Goal: Find specific page/section: Find specific page/section

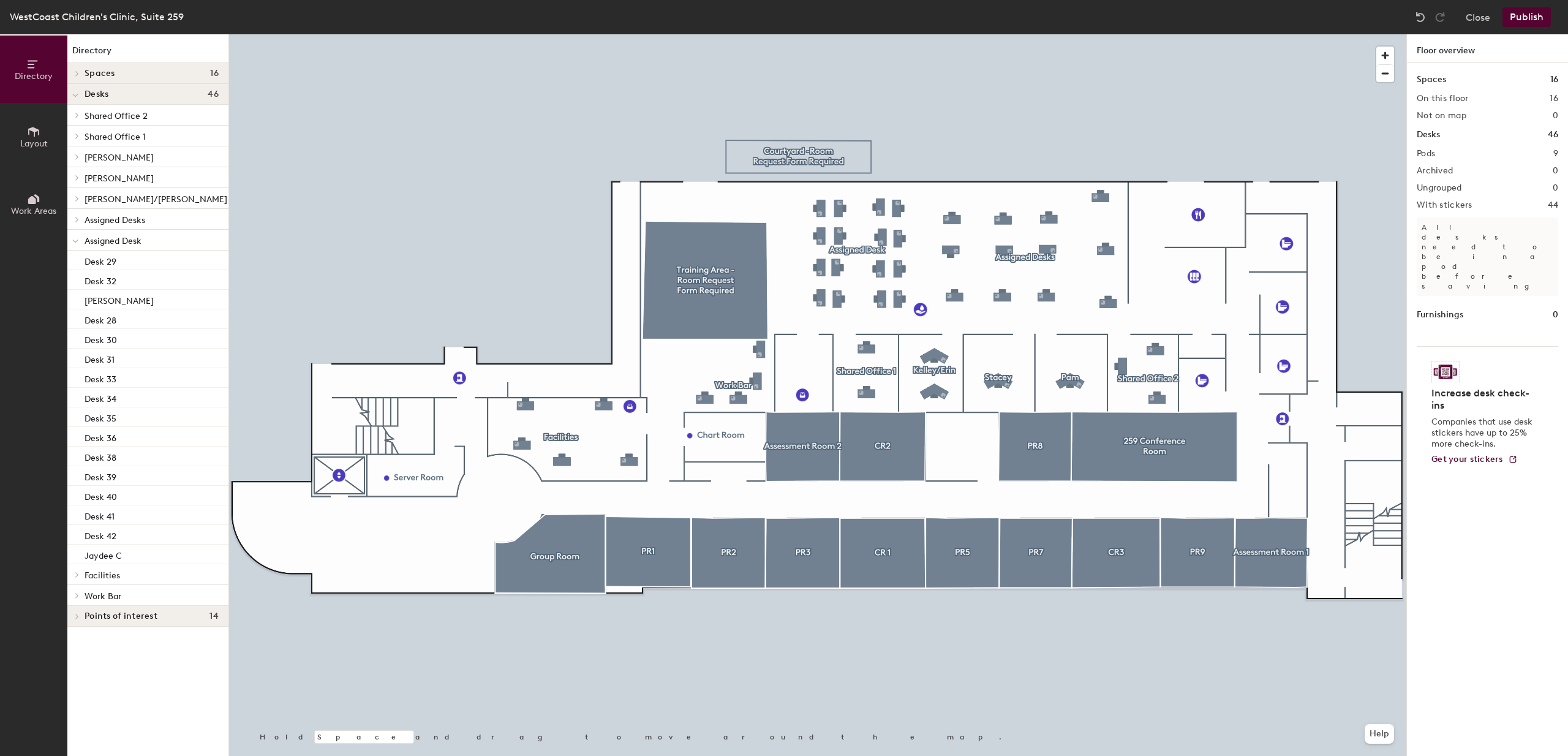
click at [1458, 97] on h2 "On this floor" at bounding box center [1443, 99] width 52 height 10
click at [114, 320] on p "Desk 28" at bounding box center [100, 319] width 32 height 14
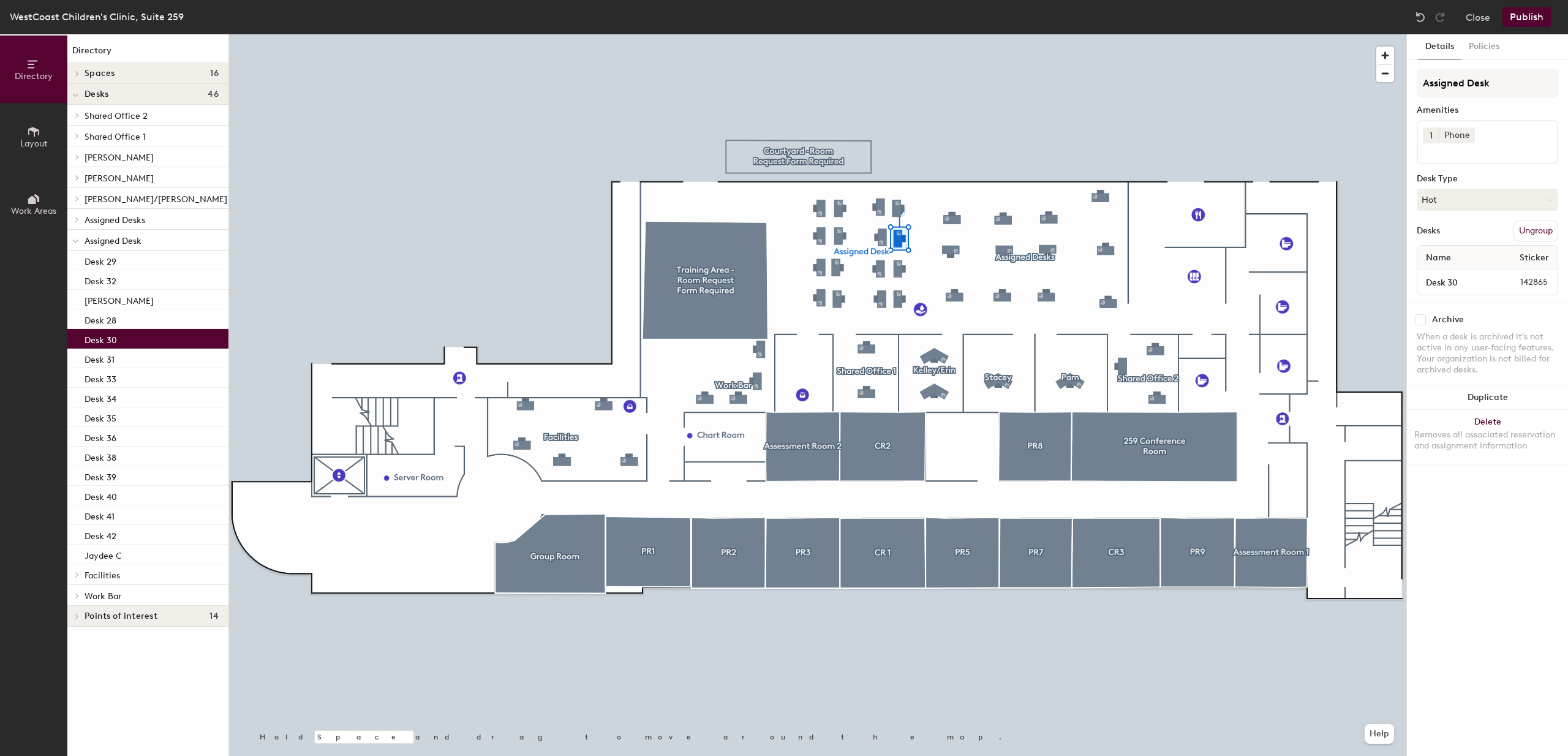
click at [112, 343] on p "Desk 30" at bounding box center [100, 338] width 32 height 14
click at [110, 358] on p "Desk 31" at bounding box center [99, 358] width 30 height 14
click at [108, 387] on div "Desk 33" at bounding box center [148, 378] width 161 height 20
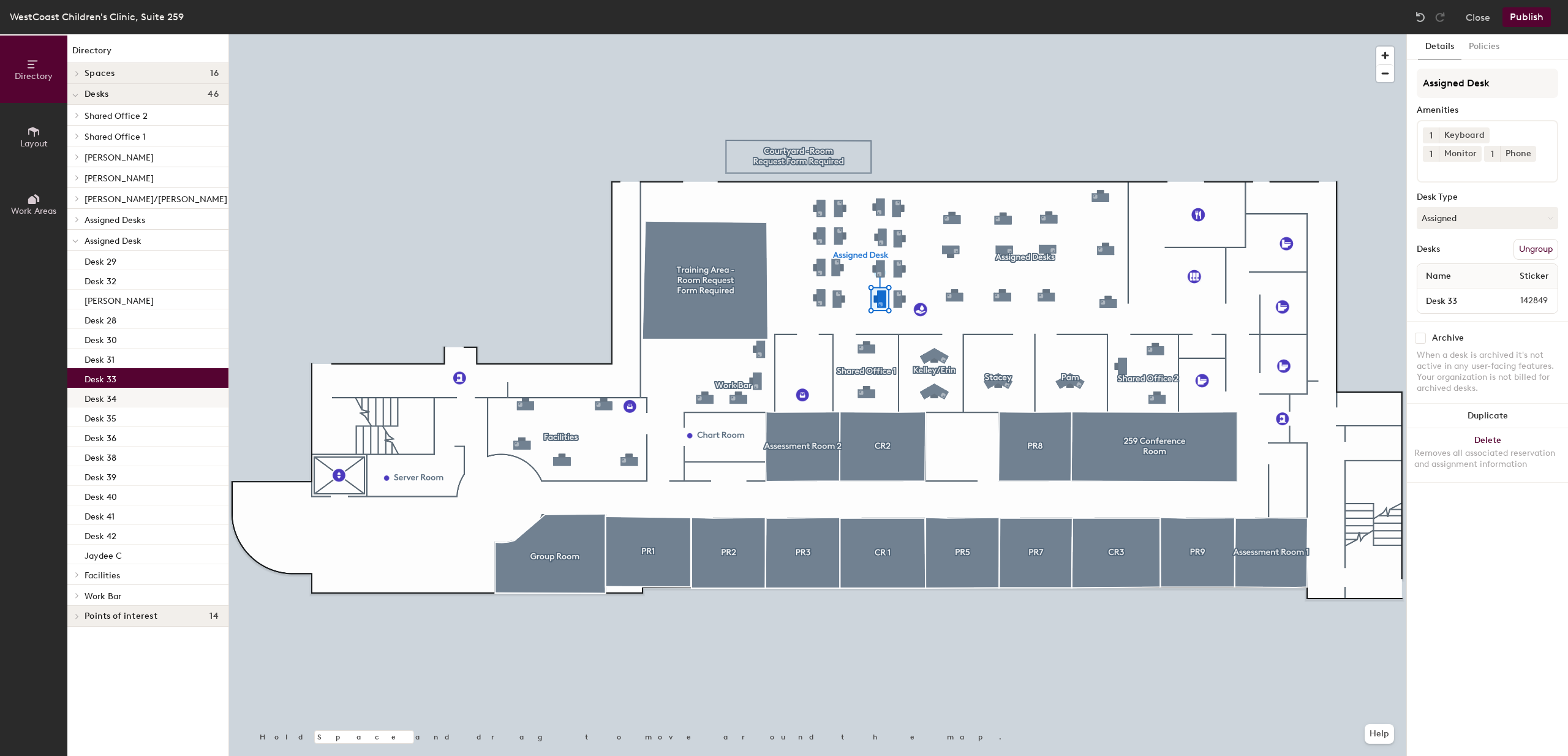
click at [106, 404] on p "Desk 34" at bounding box center [100, 397] width 32 height 14
click at [105, 421] on p "Desk 35" at bounding box center [100, 416] width 32 height 14
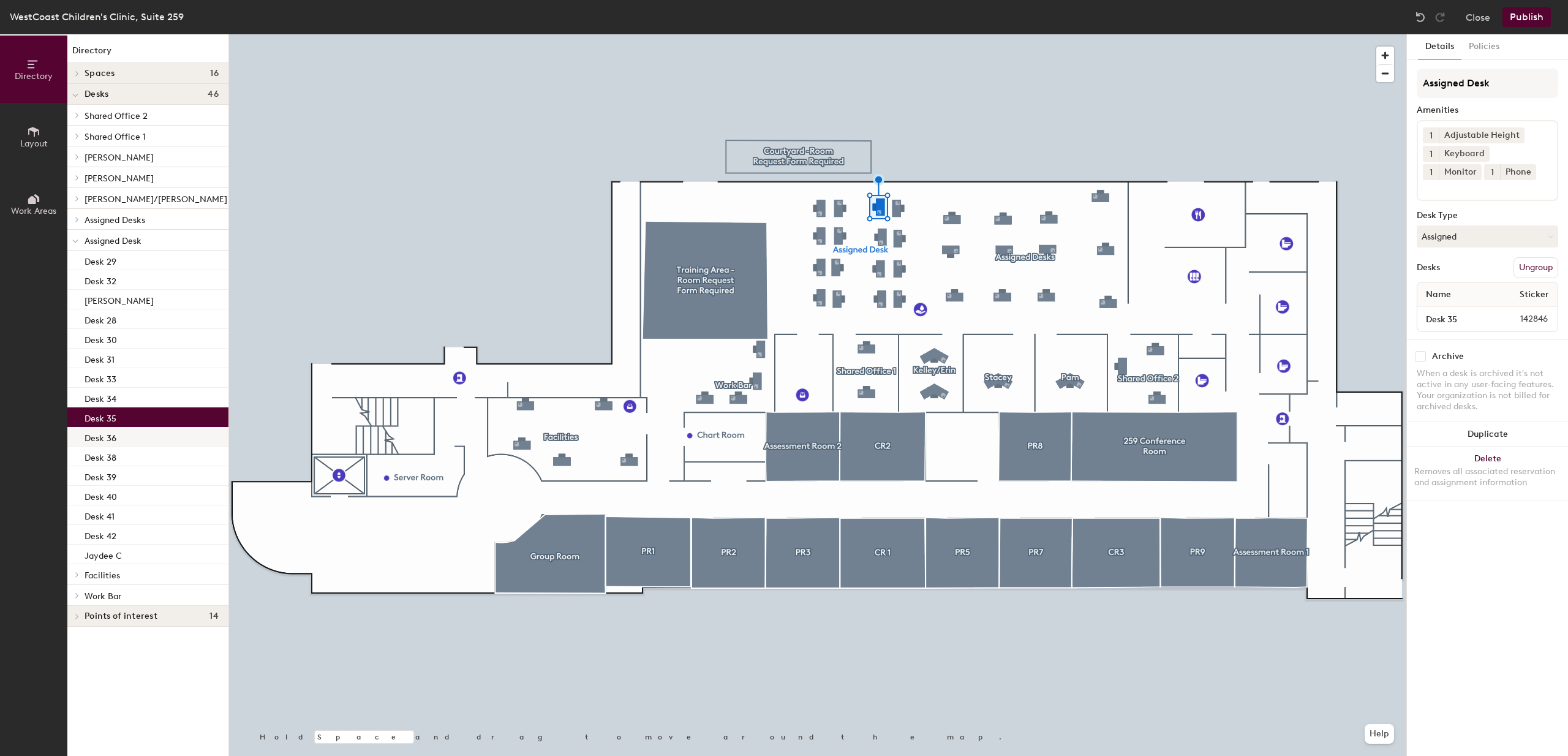
click at [101, 437] on p "Desk 36" at bounding box center [100, 436] width 32 height 14
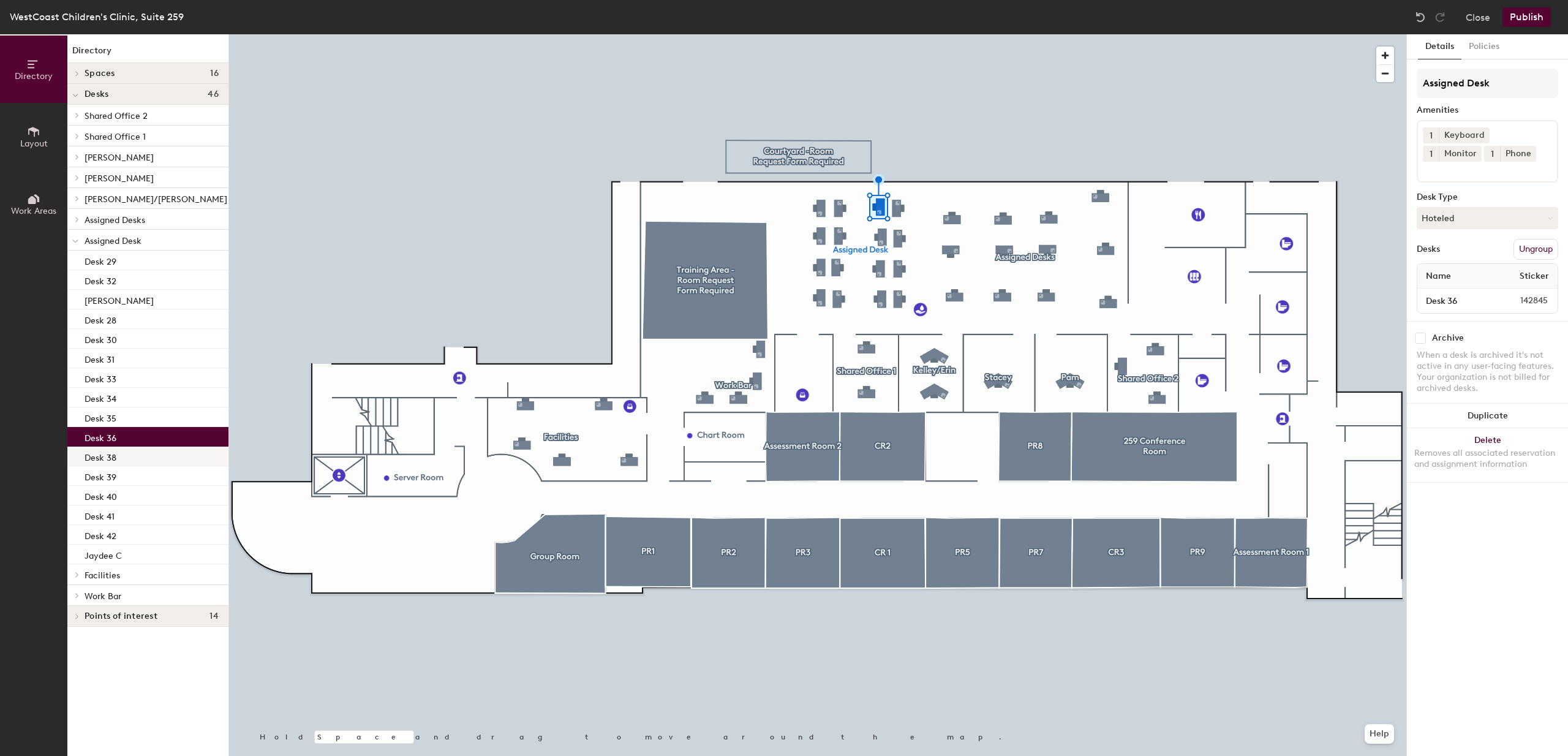
click at [101, 449] on p "Desk 38" at bounding box center [100, 456] width 32 height 14
click at [97, 476] on p "Desk 39" at bounding box center [100, 475] width 32 height 14
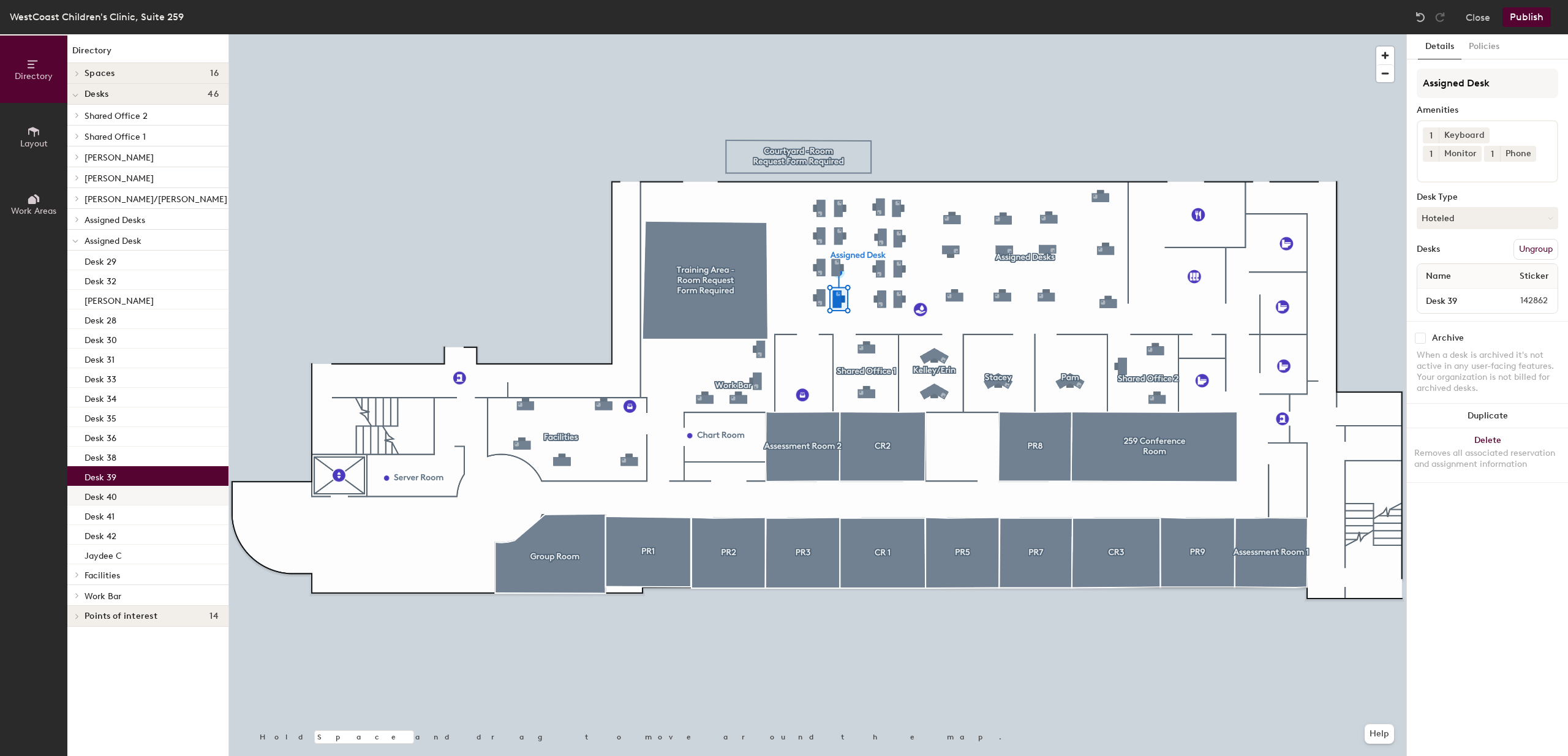
click at [95, 503] on div "Desk 40" at bounding box center [148, 496] width 161 height 20
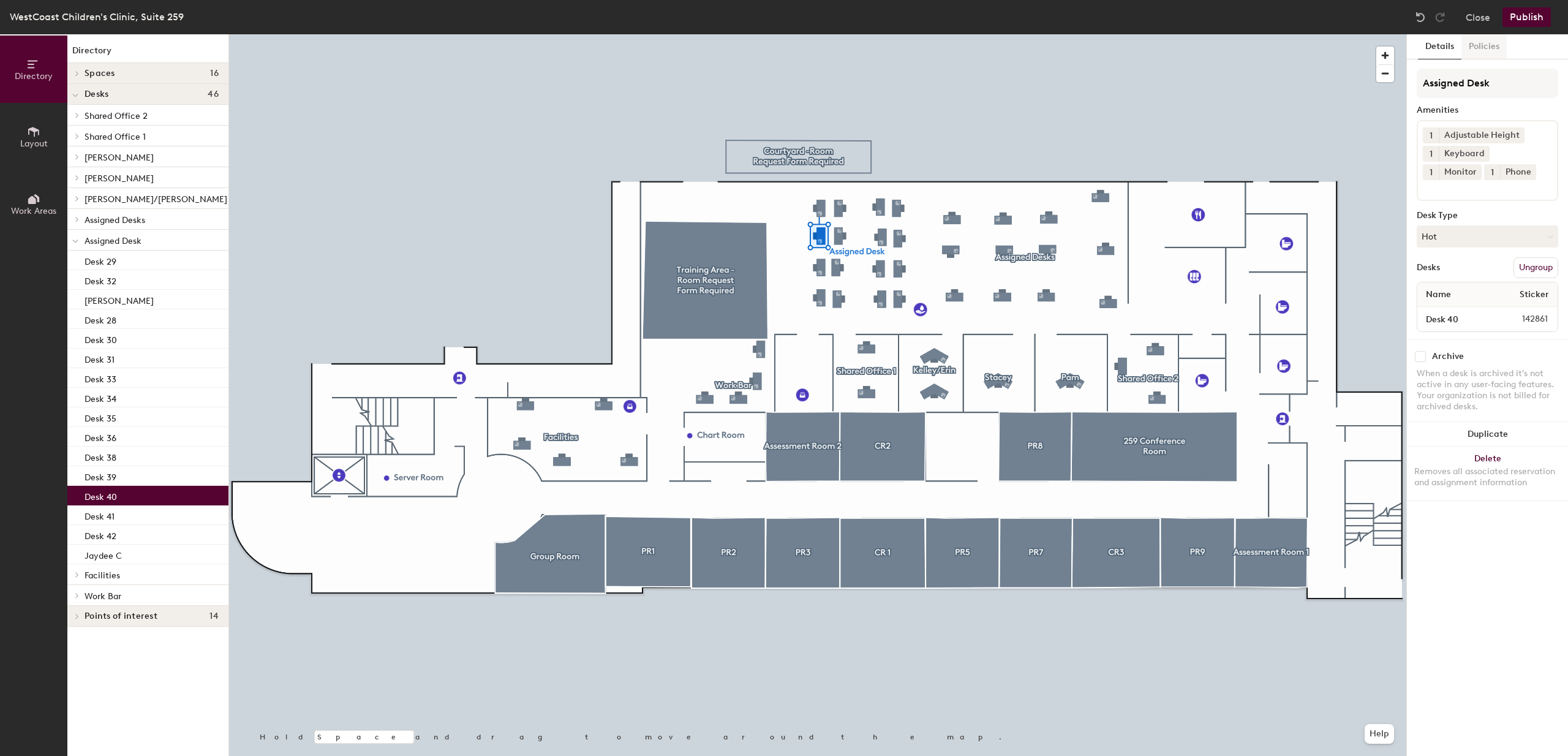
click at [1485, 43] on button "Policies" at bounding box center [1484, 46] width 45 height 25
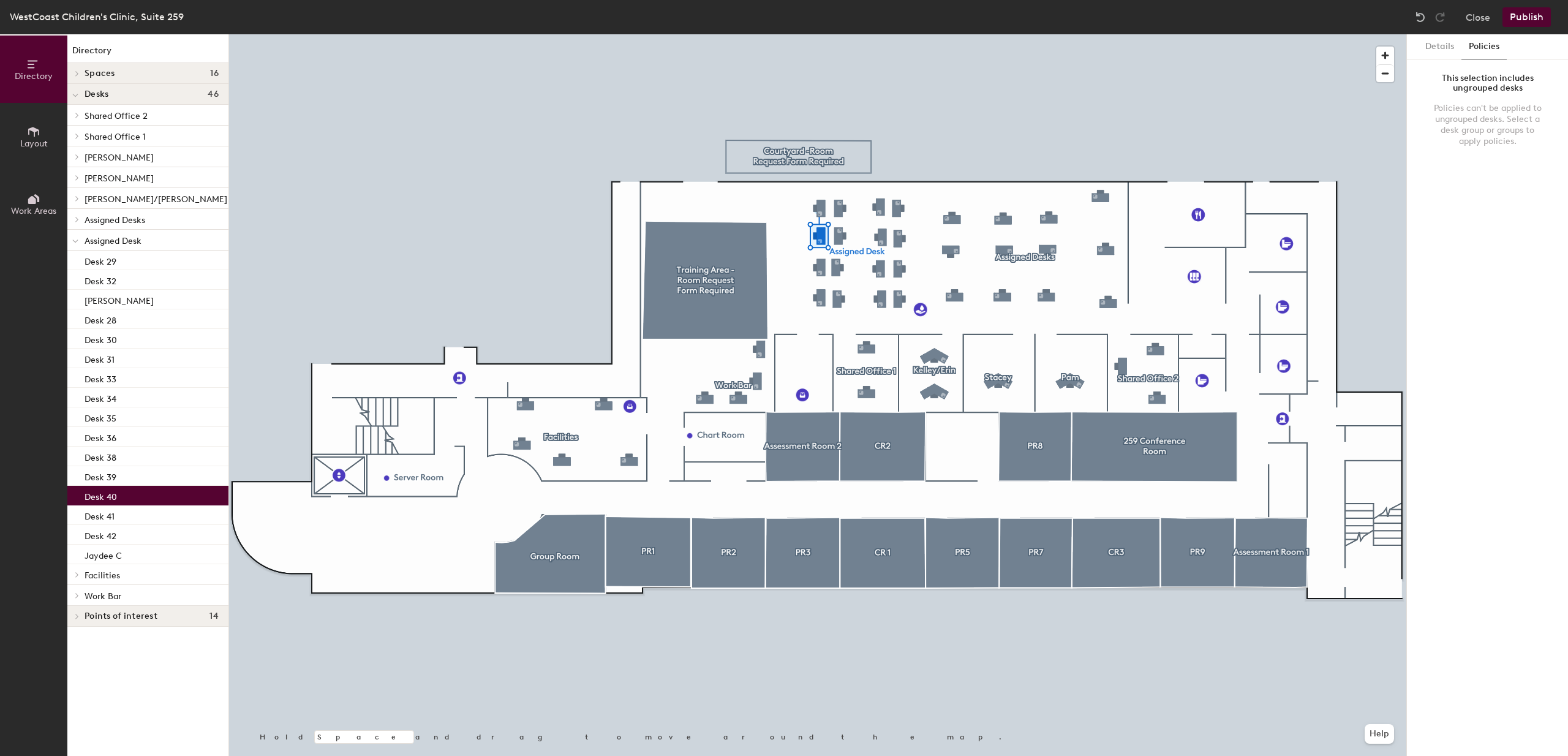
click at [1485, 43] on button "Policies" at bounding box center [1484, 46] width 45 height 25
click at [1433, 43] on button "Details" at bounding box center [1440, 46] width 43 height 25
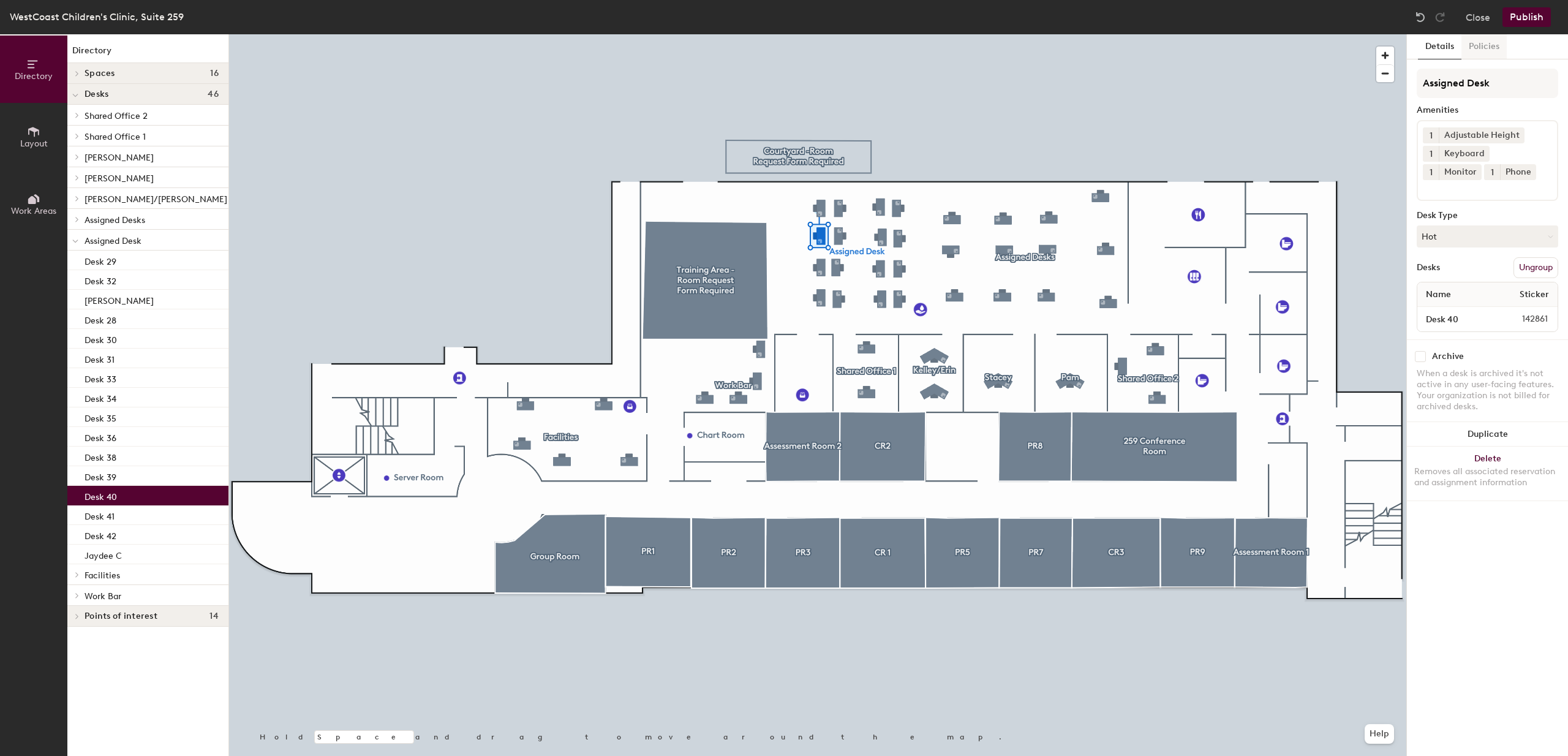
click at [1496, 49] on button "Policies" at bounding box center [1484, 46] width 45 height 25
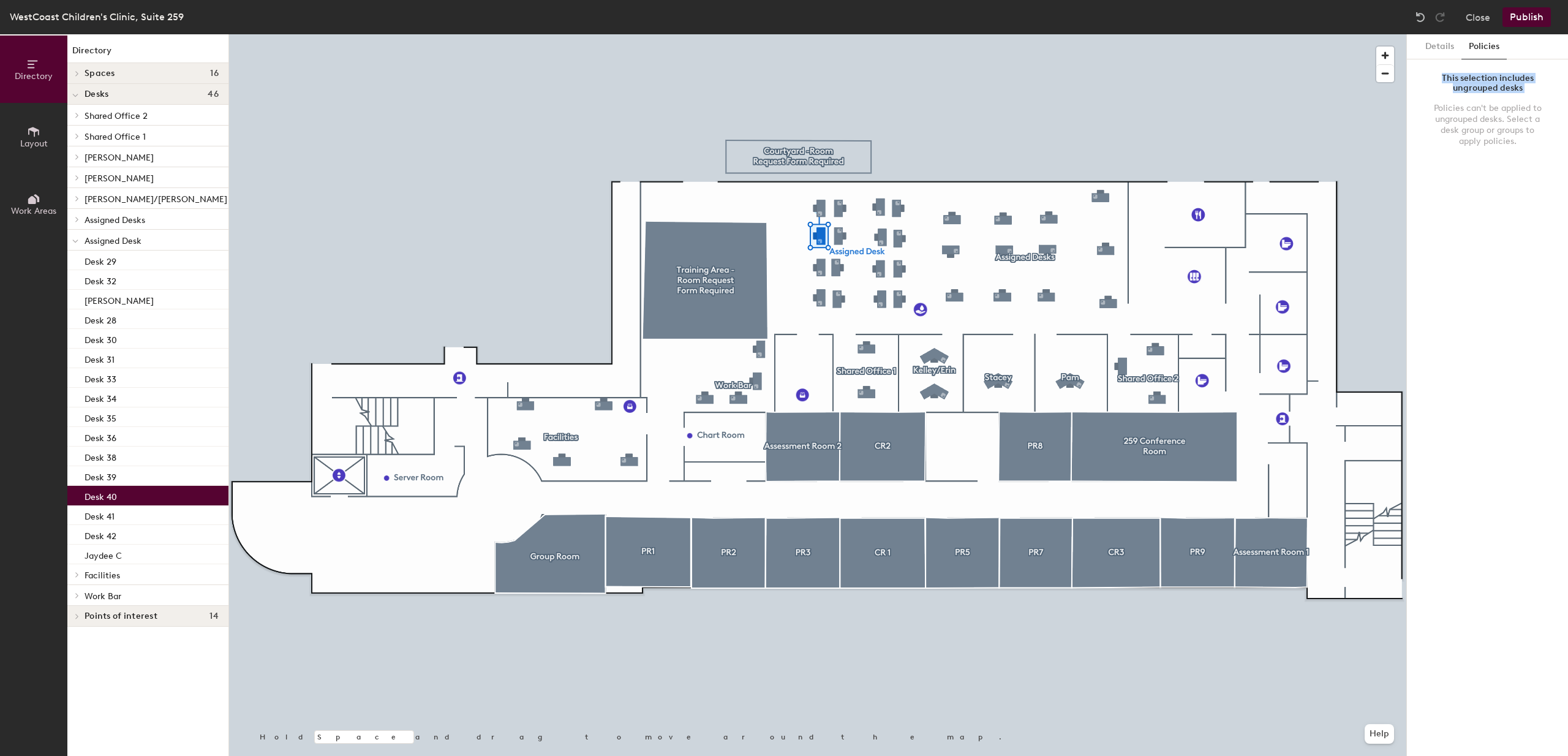
drag, startPoint x: 1491, startPoint y: 84, endPoint x: 1522, endPoint y: 100, distance: 34.9
click at [1518, 98] on div "This selection includes ungrouped desks Policies can't be applied to ungrouped …" at bounding box center [1487, 113] width 141 height 88
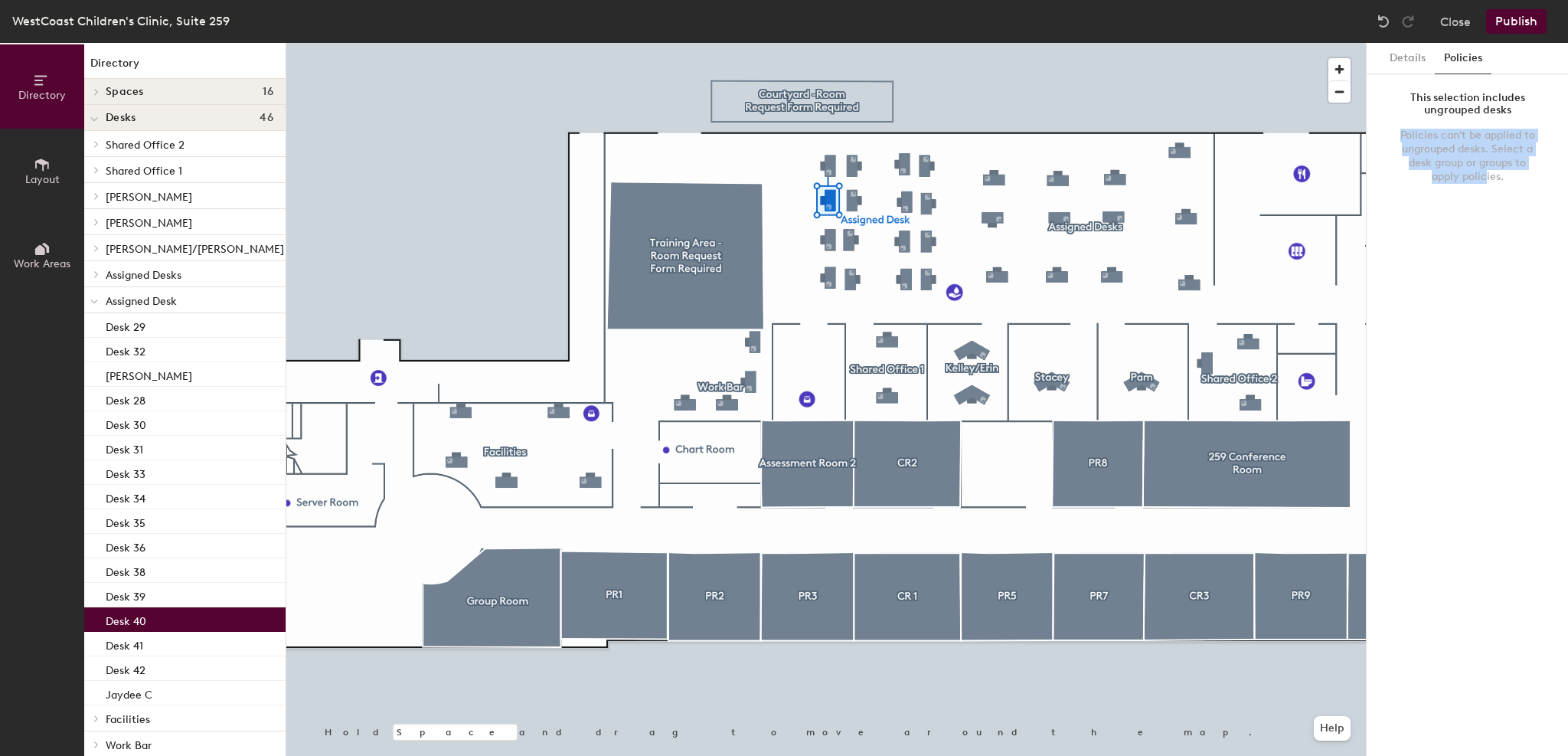
drag, startPoint x: 1424, startPoint y: 137, endPoint x: 1486, endPoint y: 172, distance: 71.2
click at [1486, 172] on div "Policies can't be applied to ungrouped desks. Select a desk group or groups to …" at bounding box center [1467, 156] width 140 height 55
click at [1509, 176] on div "Policies can't be applied to ungrouped desks. Select a desk group or groups to …" at bounding box center [1467, 156] width 140 height 55
drag, startPoint x: 1506, startPoint y: 177, endPoint x: 1380, endPoint y: 130, distance: 134.5
click at [1380, 130] on div "This selection includes ungrouped desks Policies can't be applied to ungrouped …" at bounding box center [1467, 141] width 177 height 110
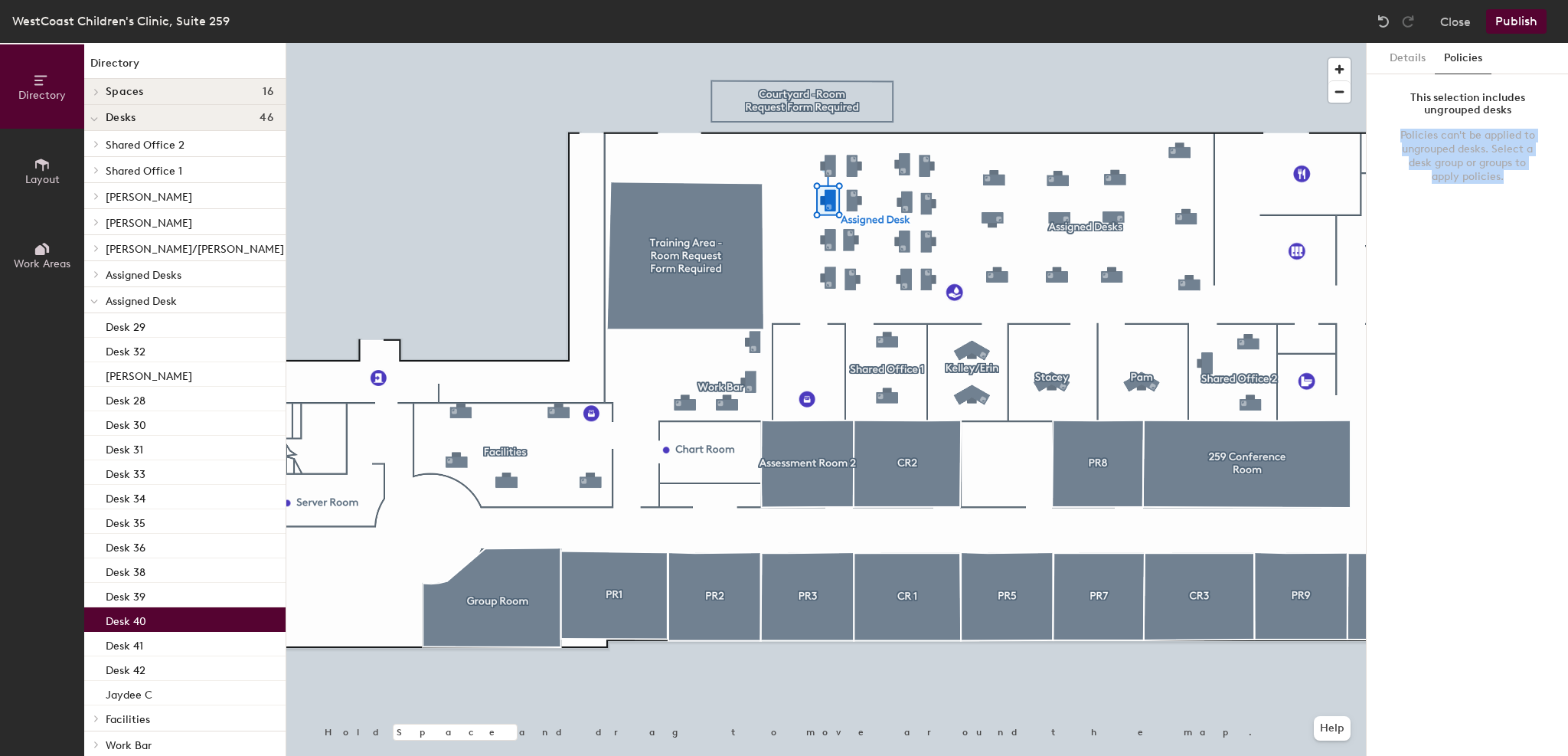
click at [1397, 176] on div "Policies can't be applied to ungrouped desks. Select a desk group or groups to …" at bounding box center [1467, 156] width 140 height 55
click at [185, 641] on div "Desk 41" at bounding box center [185, 644] width 201 height 25
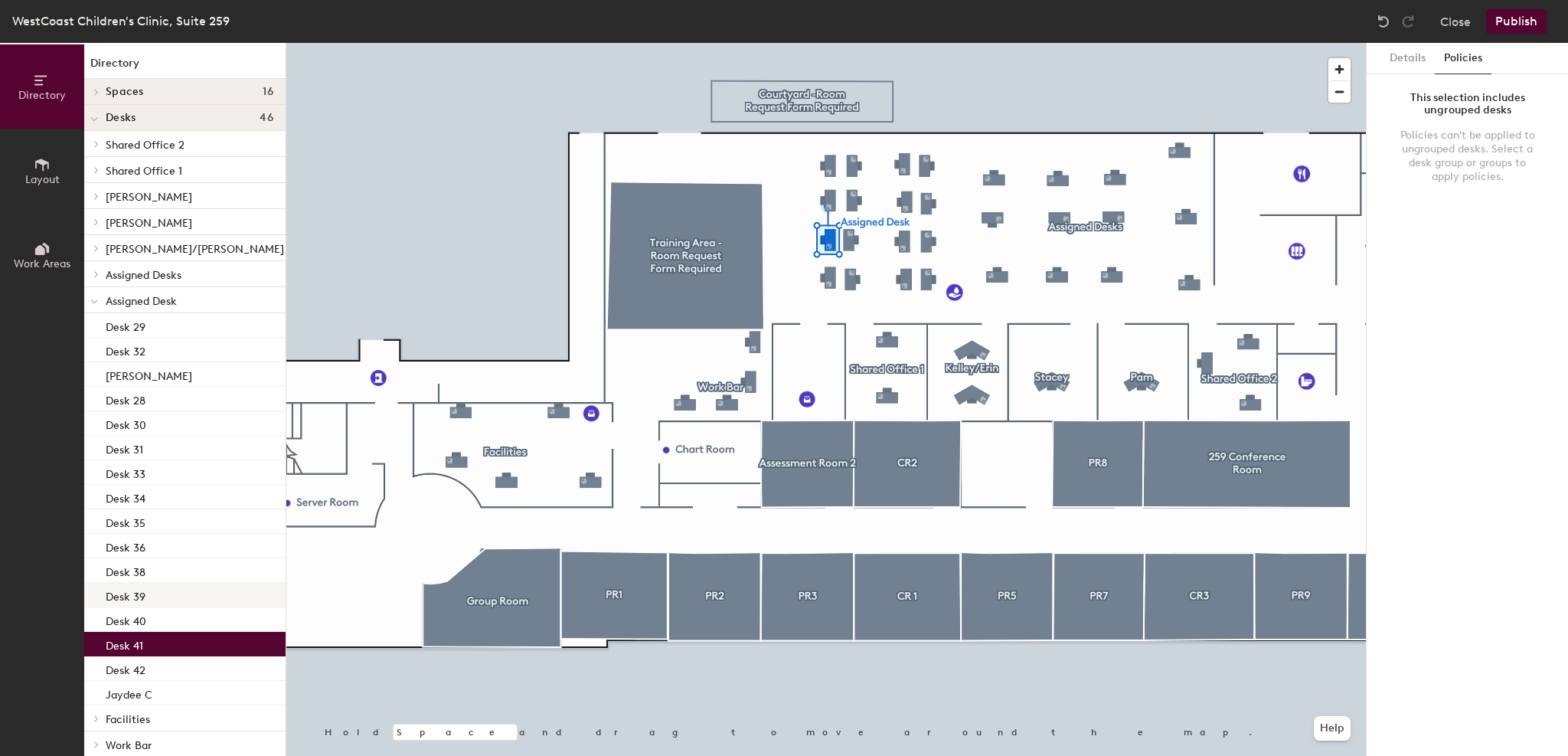
click at [179, 592] on div "Desk 39" at bounding box center [185, 595] width 201 height 25
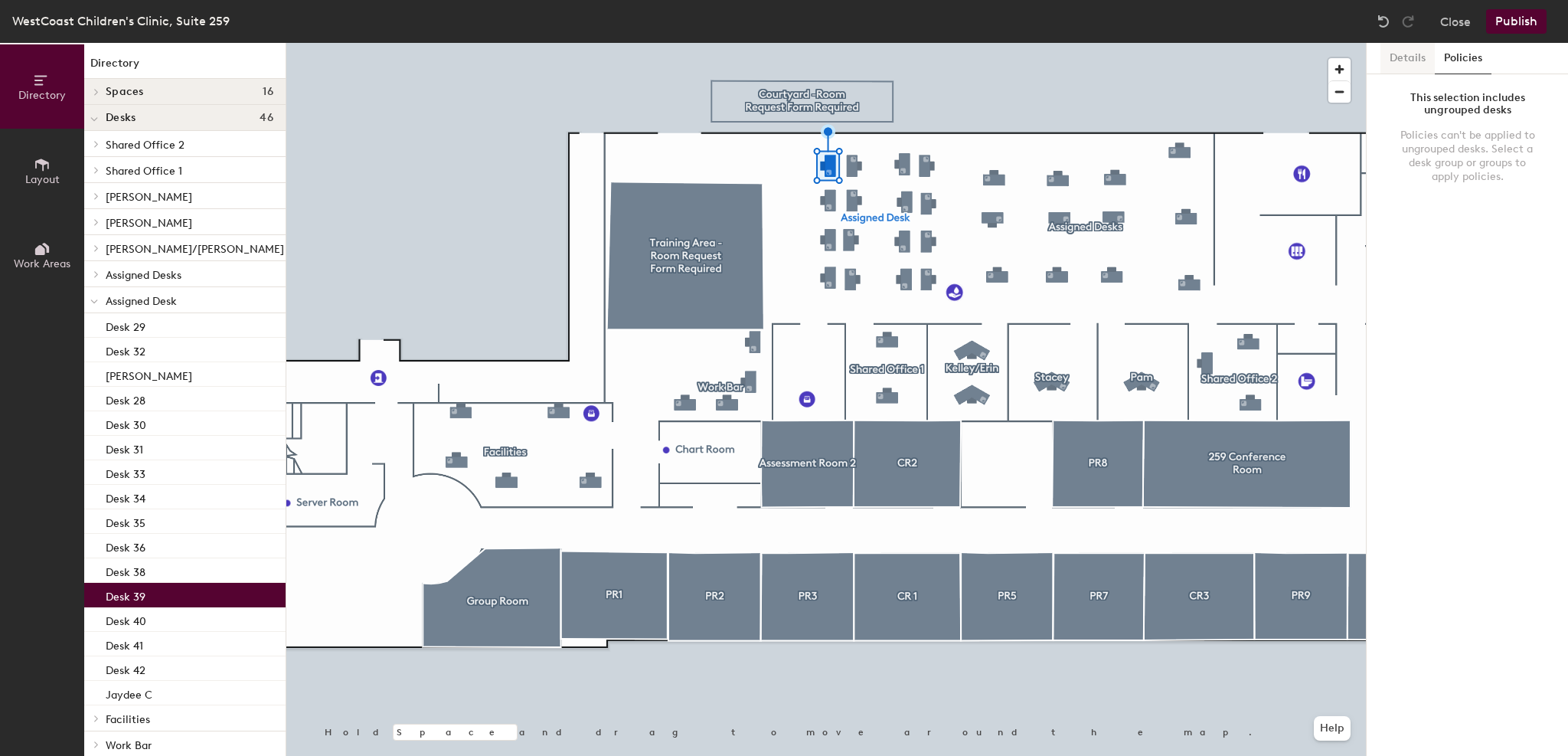
click at [1419, 52] on button "Details" at bounding box center [1408, 58] width 54 height 32
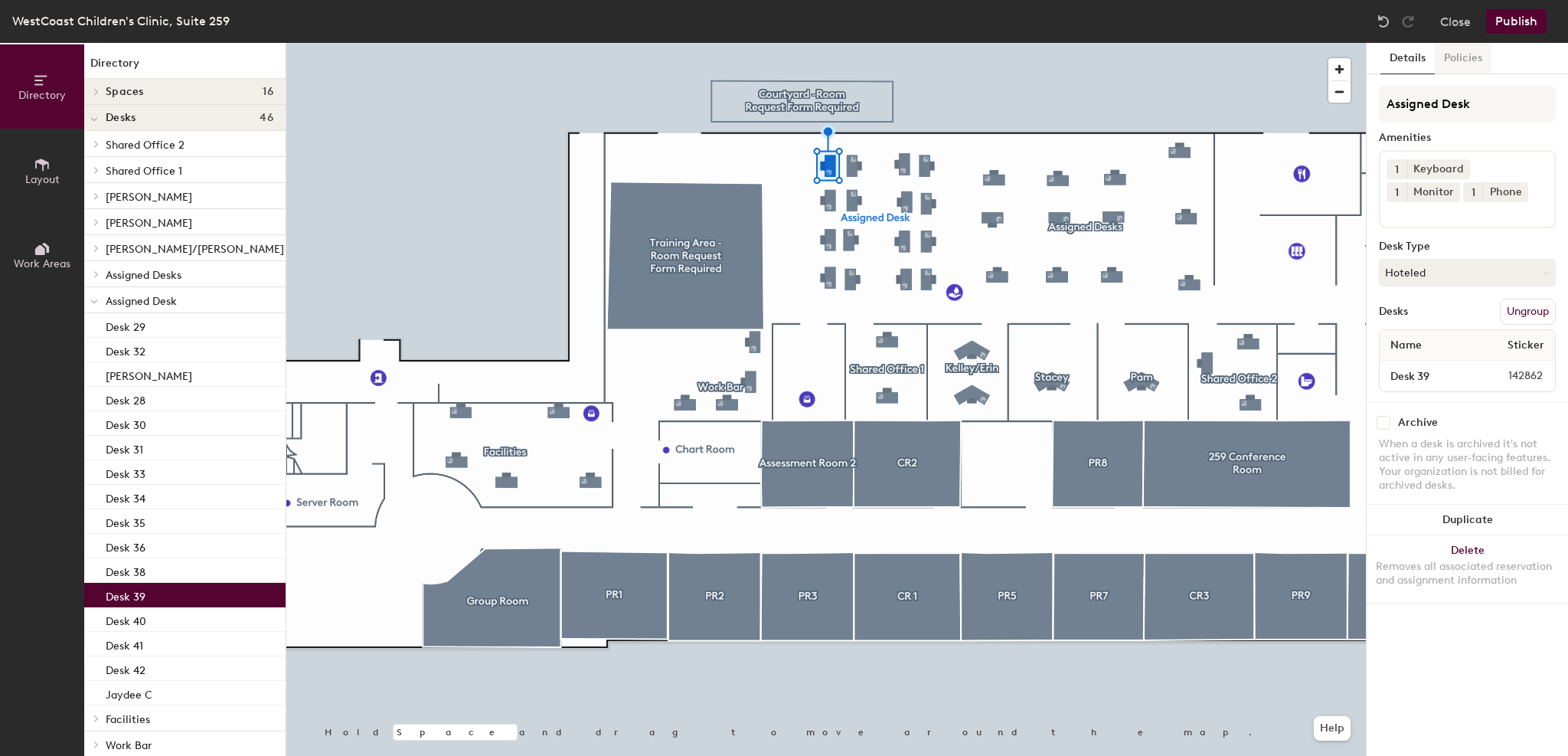
click at [1453, 54] on button "Policies" at bounding box center [1463, 58] width 57 height 32
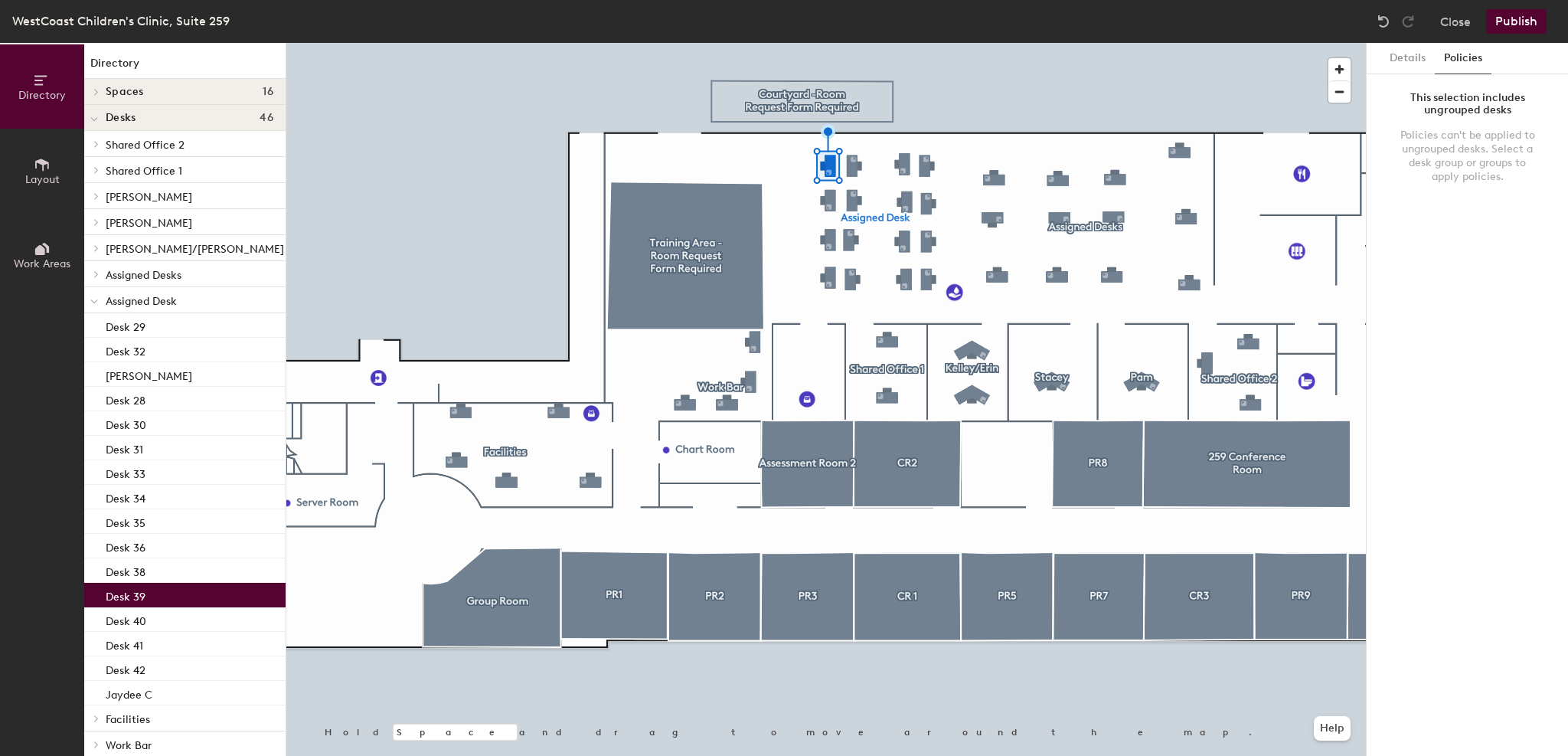
click at [1463, 107] on div "This selection includes ungrouped desks" at bounding box center [1467, 105] width 140 height 25
click at [1410, 61] on button "Details" at bounding box center [1408, 58] width 54 height 32
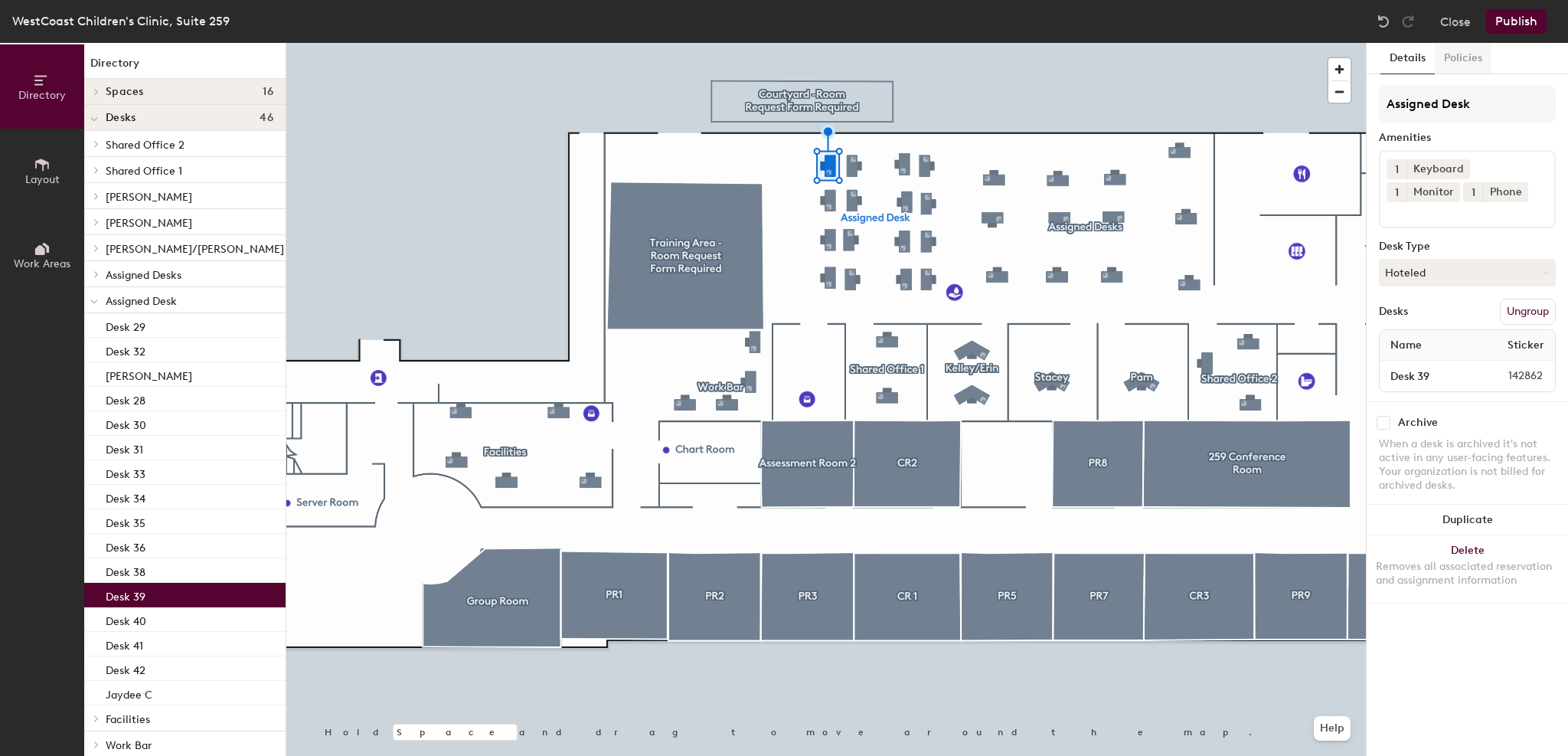
click at [1487, 64] on button "Policies" at bounding box center [1463, 58] width 57 height 32
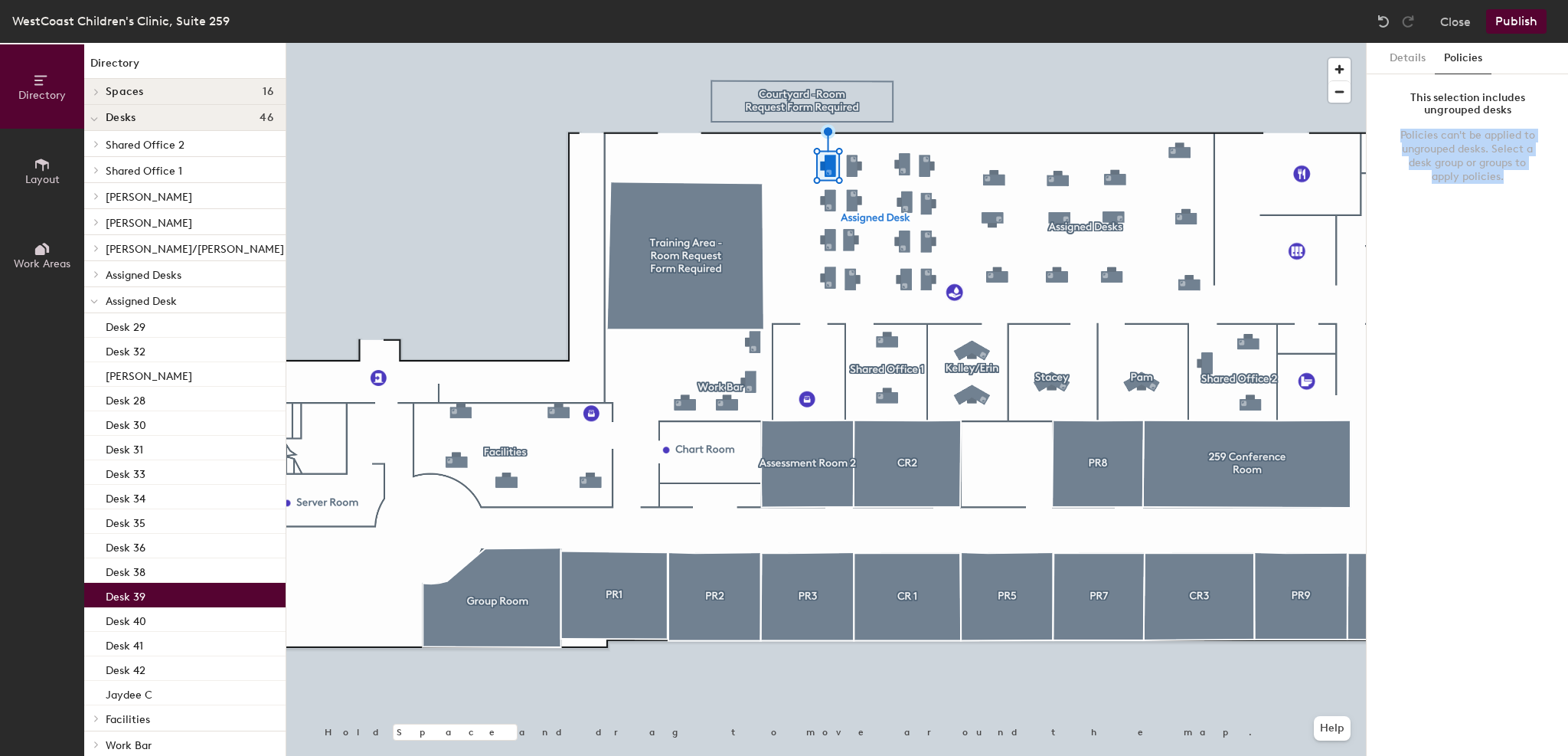
drag, startPoint x: 1423, startPoint y: 139, endPoint x: 1487, endPoint y: 197, distance: 86.4
click at [1487, 197] on div "Details Policies This selection includes ungrouped desks Policies can't be appl…" at bounding box center [1467, 399] width 201 height 713
click at [140, 618] on p "Desk 40" at bounding box center [125, 619] width 40 height 18
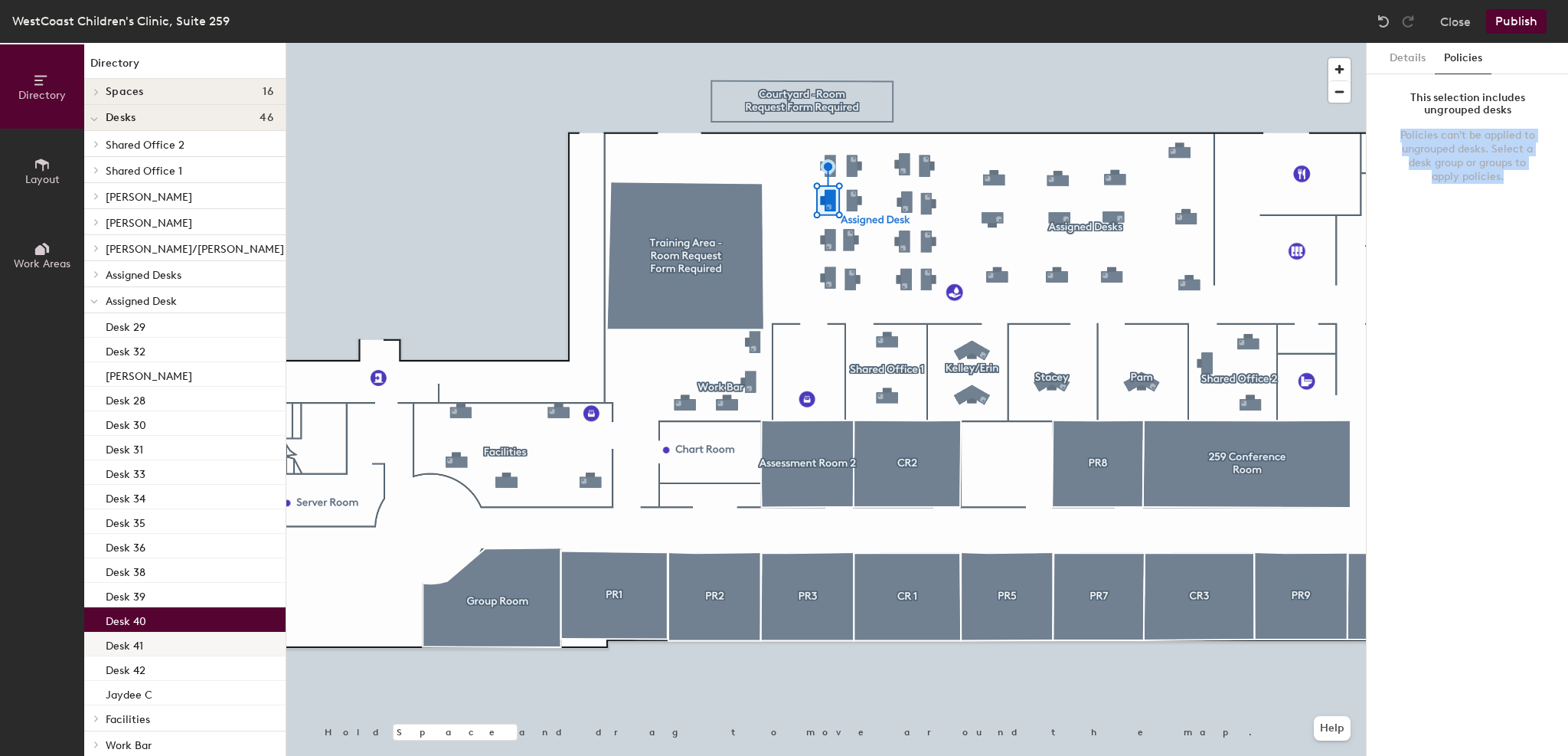
click at [146, 643] on div "Desk 41" at bounding box center [185, 644] width 201 height 25
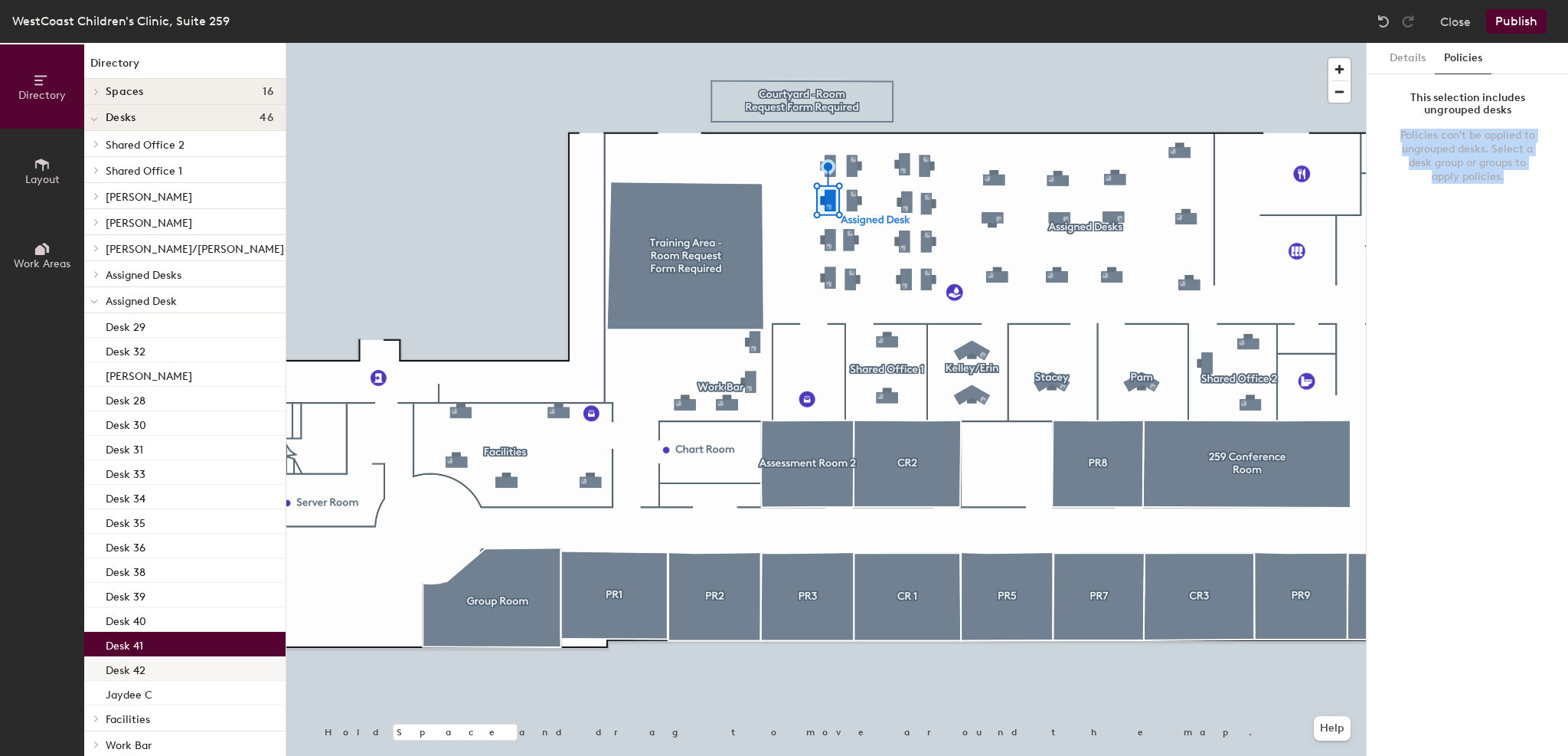
click at [145, 664] on div "Desk 42" at bounding box center [185, 668] width 201 height 25
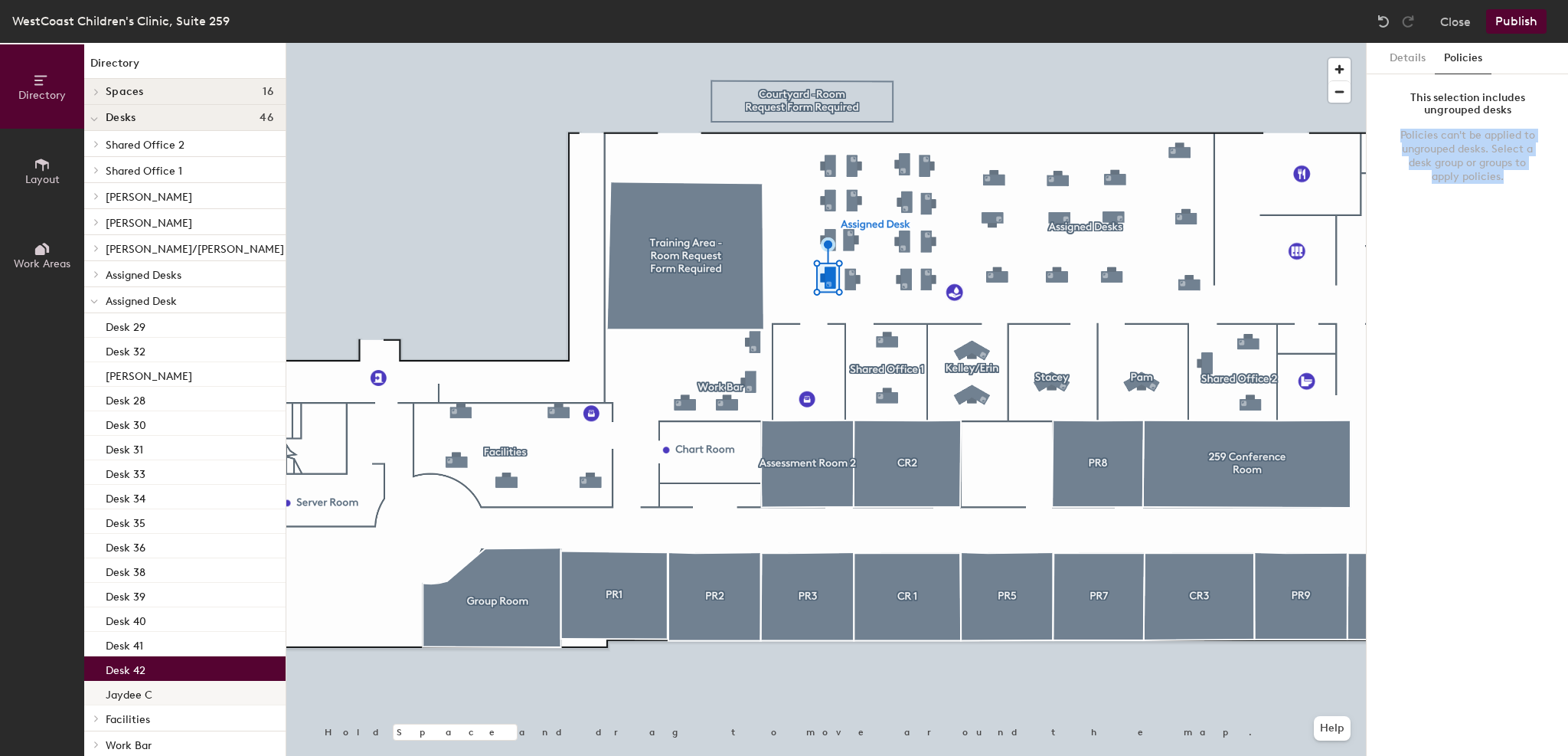
click at [142, 699] on p "Jaydee C" at bounding box center [129, 692] width 46 height 18
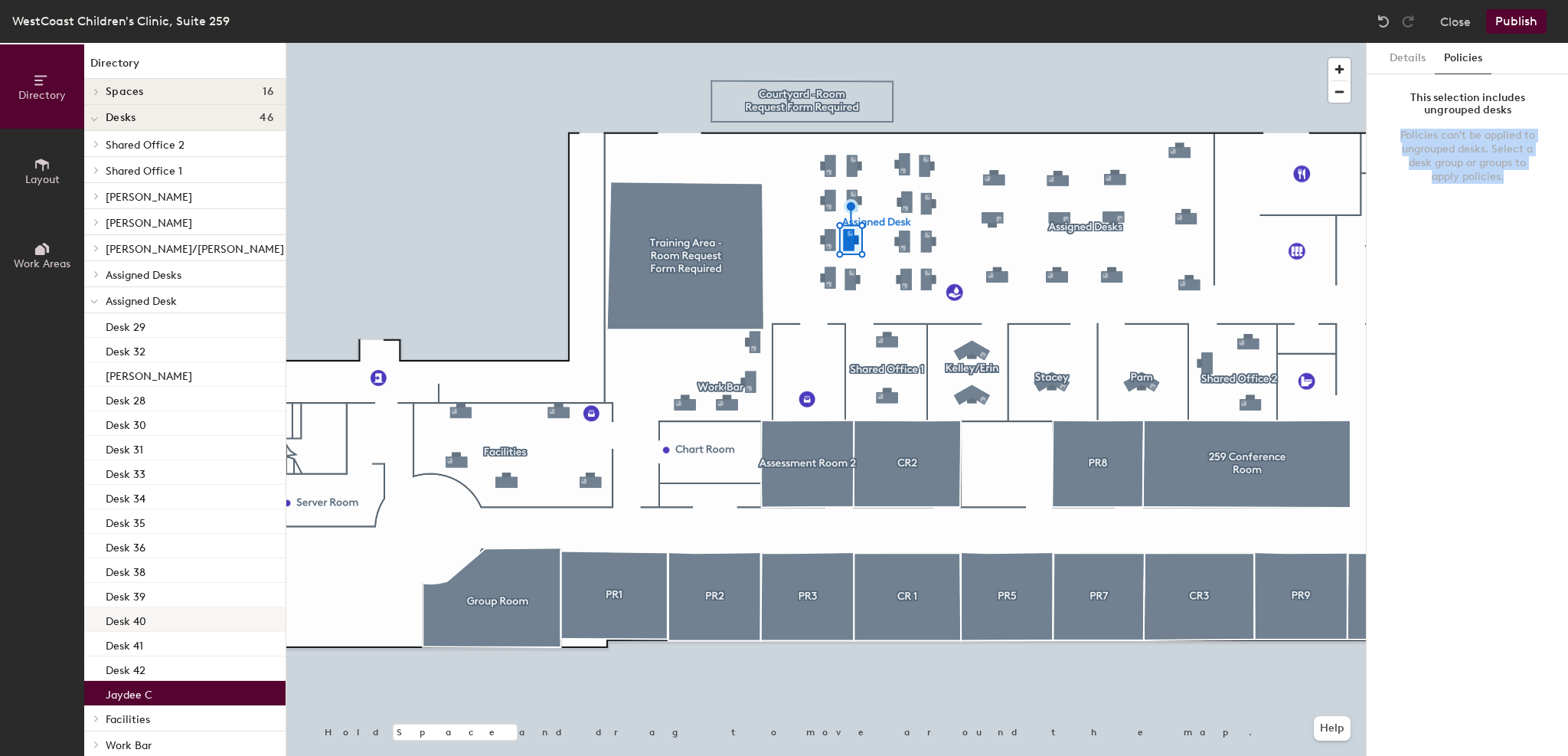
click at [161, 629] on div "Desk 40" at bounding box center [185, 620] width 201 height 25
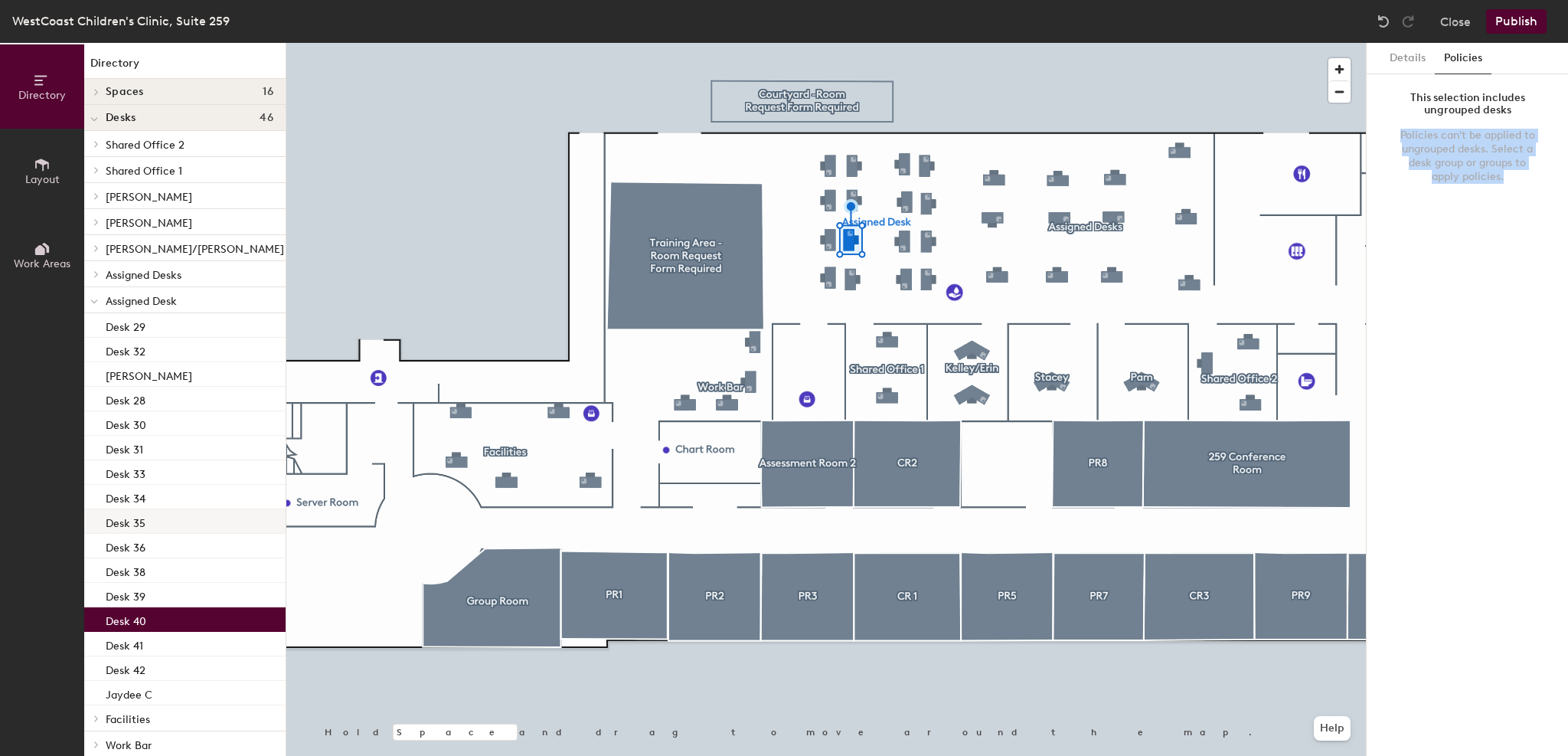
click at [188, 519] on div "Desk 35" at bounding box center [185, 522] width 201 height 25
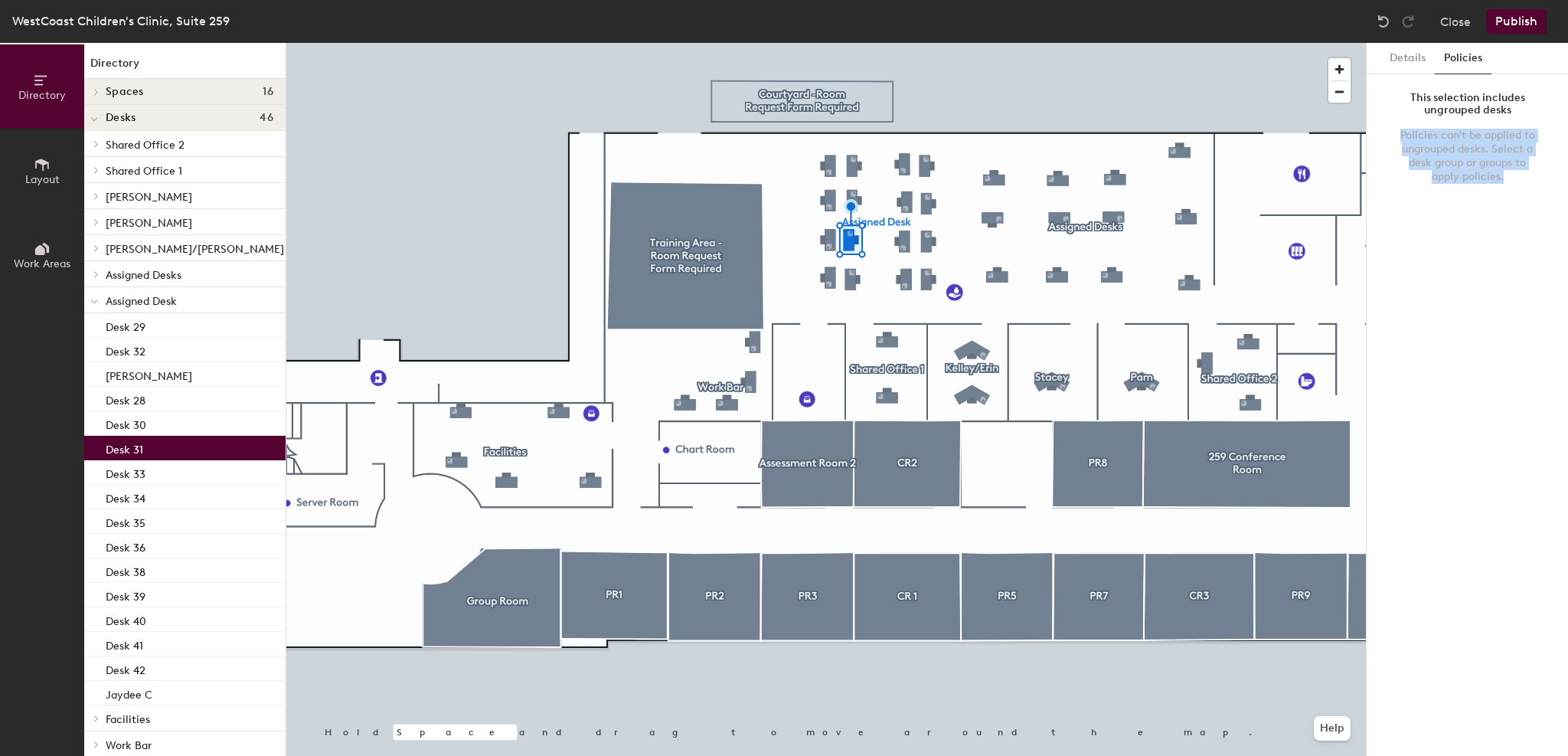
click at [196, 451] on div "Desk 31" at bounding box center [185, 448] width 201 height 25
click at [202, 421] on div "Desk 30" at bounding box center [185, 424] width 201 height 25
click at [204, 410] on div "Desk 28" at bounding box center [185, 399] width 201 height 25
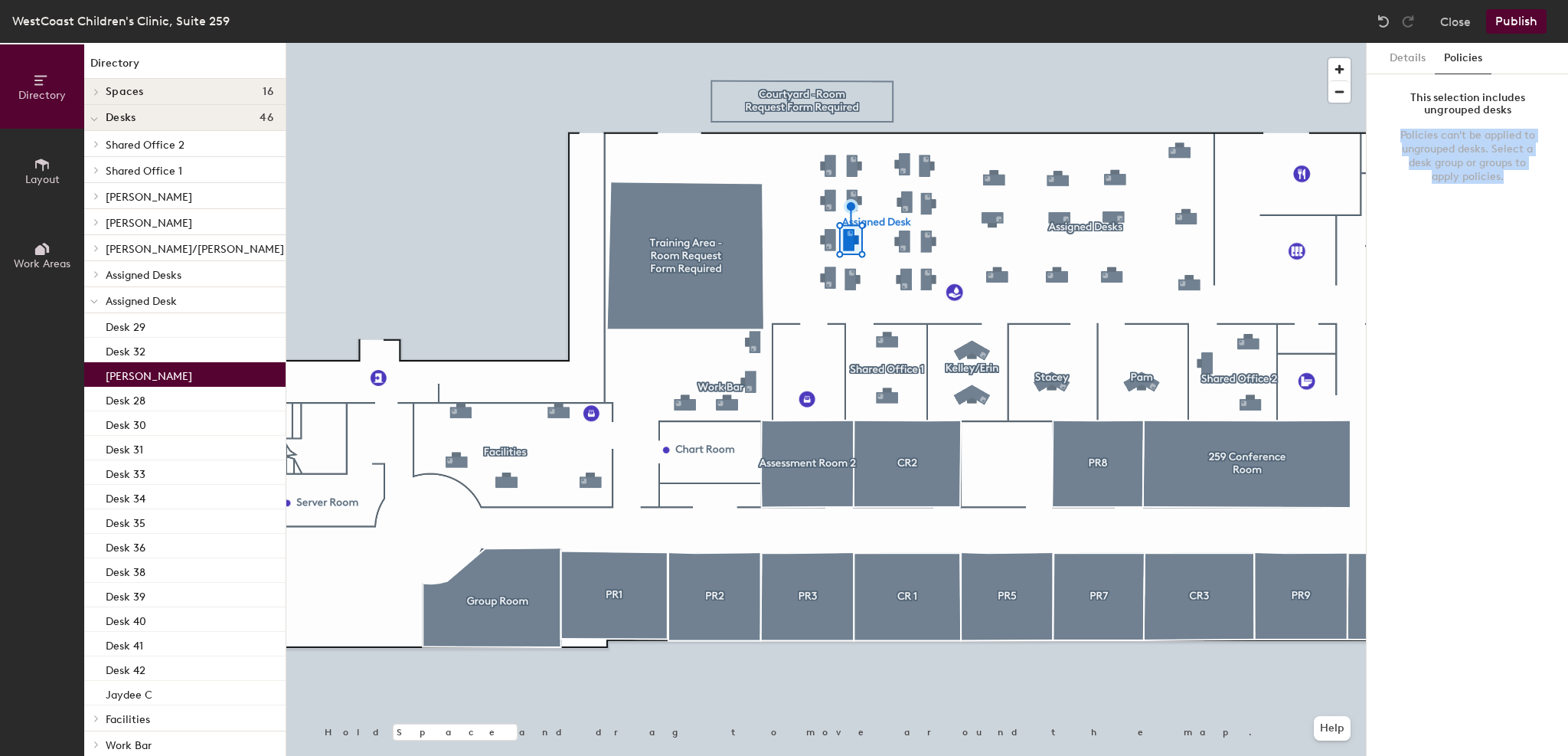
click at [216, 374] on div "[PERSON_NAME]" at bounding box center [185, 375] width 201 height 25
click at [220, 349] on div "Desk 32" at bounding box center [185, 350] width 201 height 25
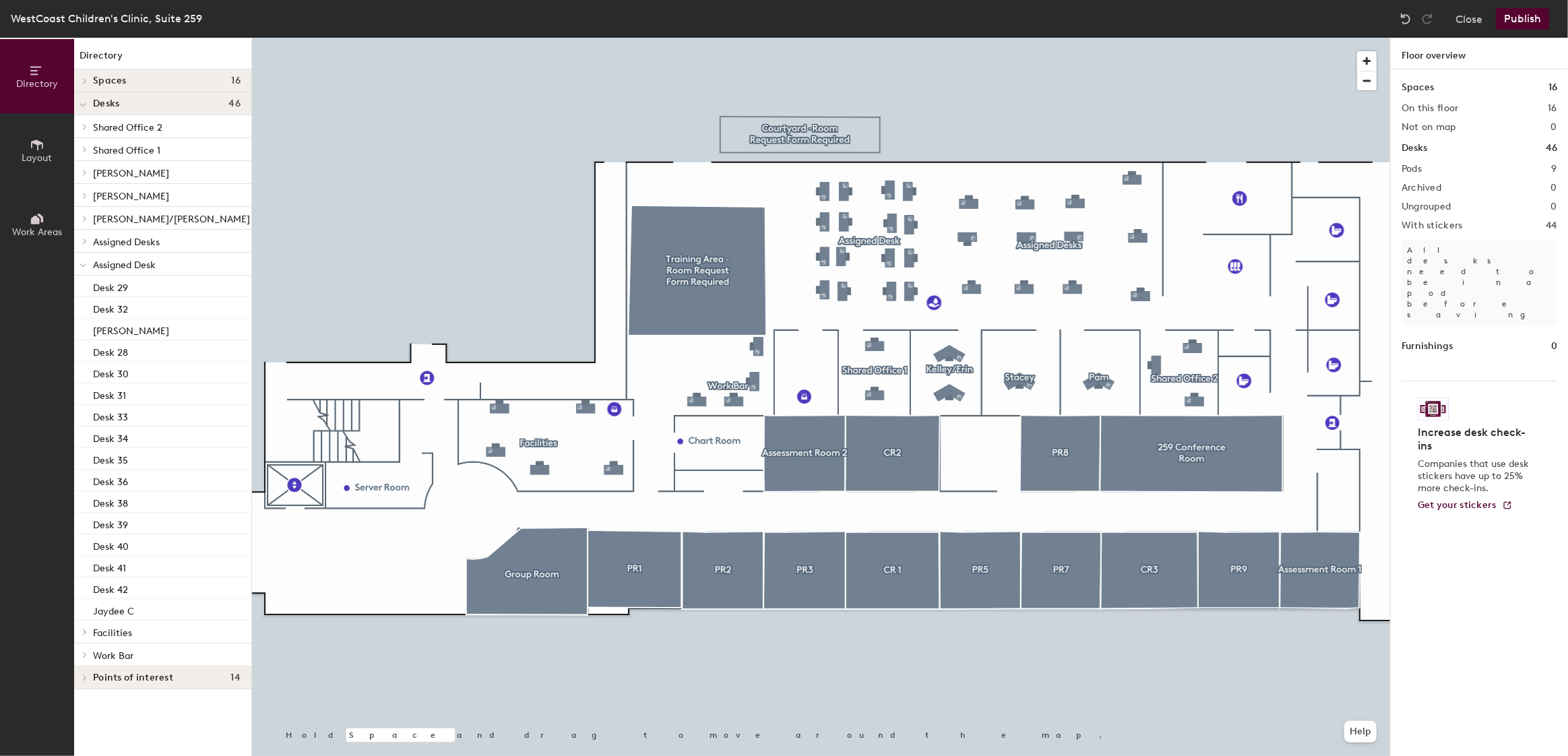
click at [1481, 499] on div "Spaces 16 On this floor 16 Not on map 0 Desks 46 Pods 9 Archived 0 Ungrouped 0 …" at bounding box center [1479, 429] width 177 height 719
click at [1458, 20] on button "Close" at bounding box center [1469, 19] width 27 height 22
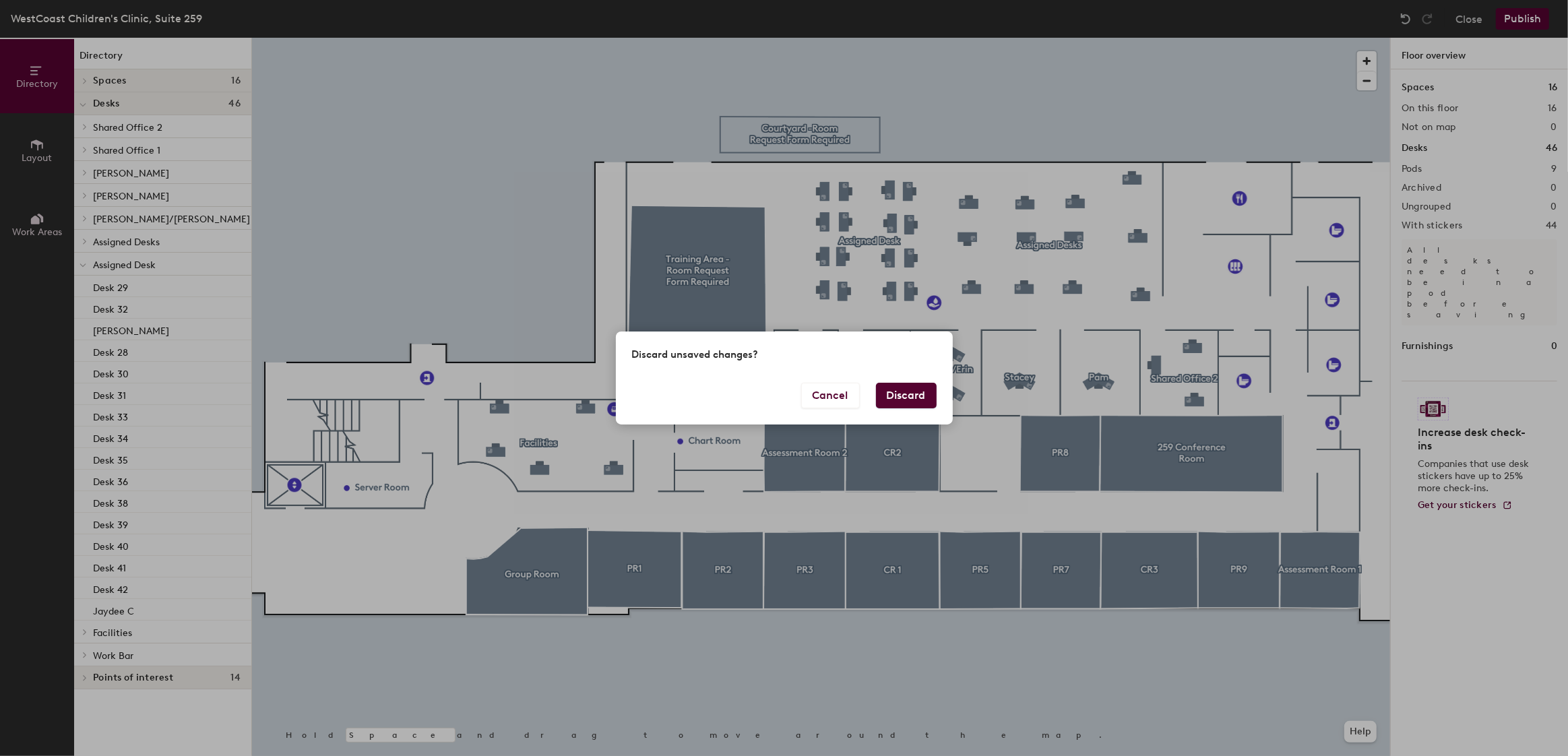
click at [924, 398] on button "Discard" at bounding box center [906, 396] width 61 height 26
